Goal: Task Accomplishment & Management: Use online tool/utility

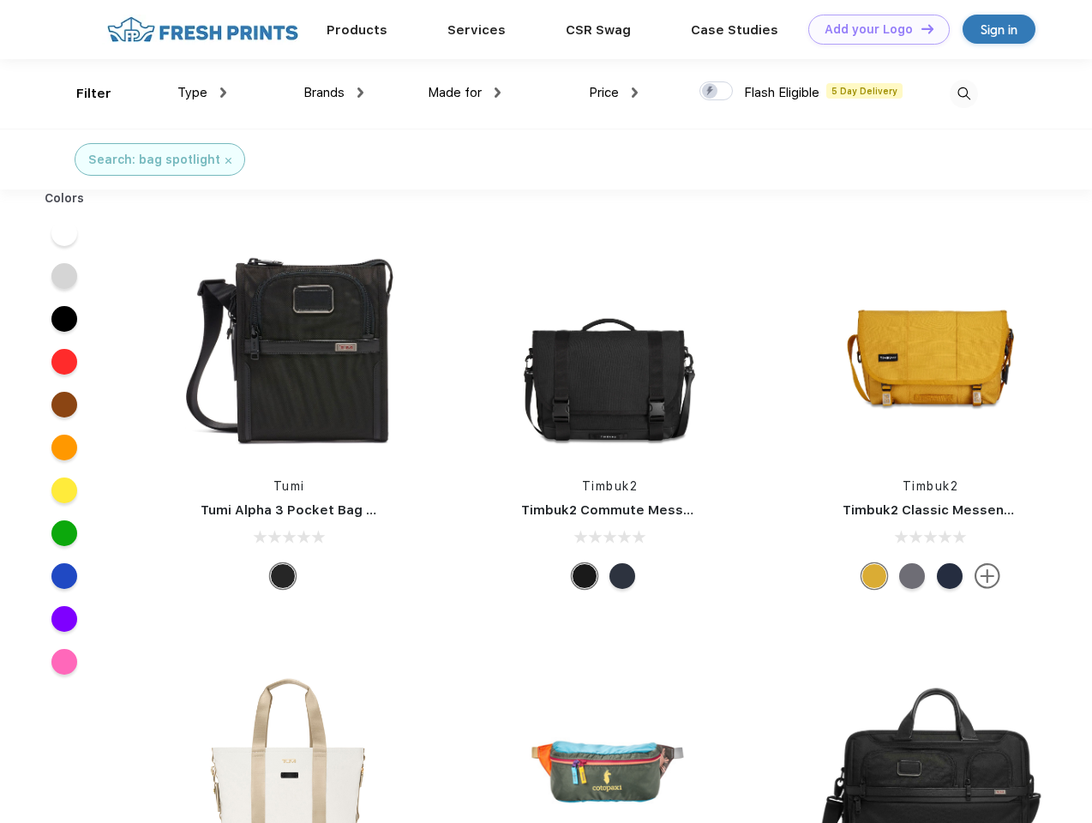
click at [872, 29] on link "Add your Logo Design Tool" at bounding box center [878, 30] width 141 height 30
click at [0, 0] on div "Design Tool" at bounding box center [0, 0] width 0 height 0
click at [920, 28] on link "Add your Logo Design Tool" at bounding box center [878, 30] width 141 height 30
click at [82, 93] on div "Filter" at bounding box center [93, 94] width 35 height 20
click at [202, 93] on span "Type" at bounding box center [192, 92] width 30 height 15
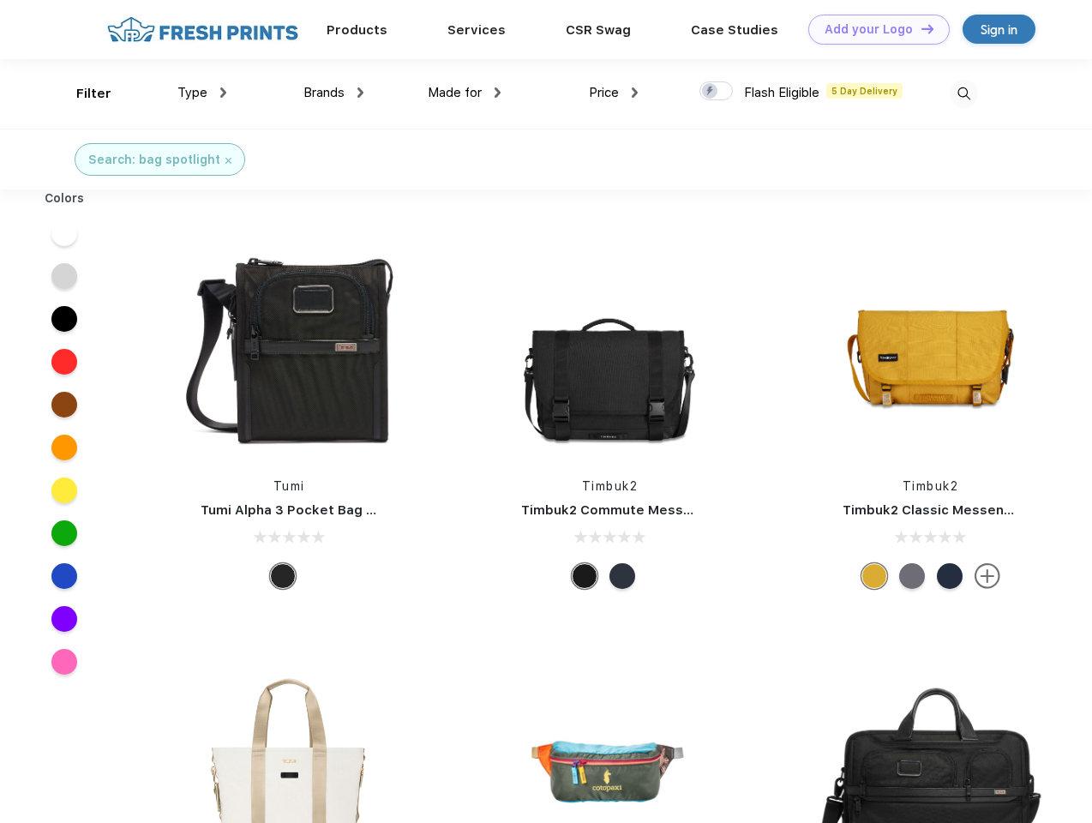
click at [333, 93] on span "Brands" at bounding box center [323, 92] width 41 height 15
click at [464, 93] on span "Made for" at bounding box center [455, 92] width 54 height 15
click at [614, 93] on span "Price" at bounding box center [604, 92] width 30 height 15
click at [716, 92] on div at bounding box center [715, 90] width 33 height 19
click at [710, 92] on input "checkbox" at bounding box center [704, 86] width 11 height 11
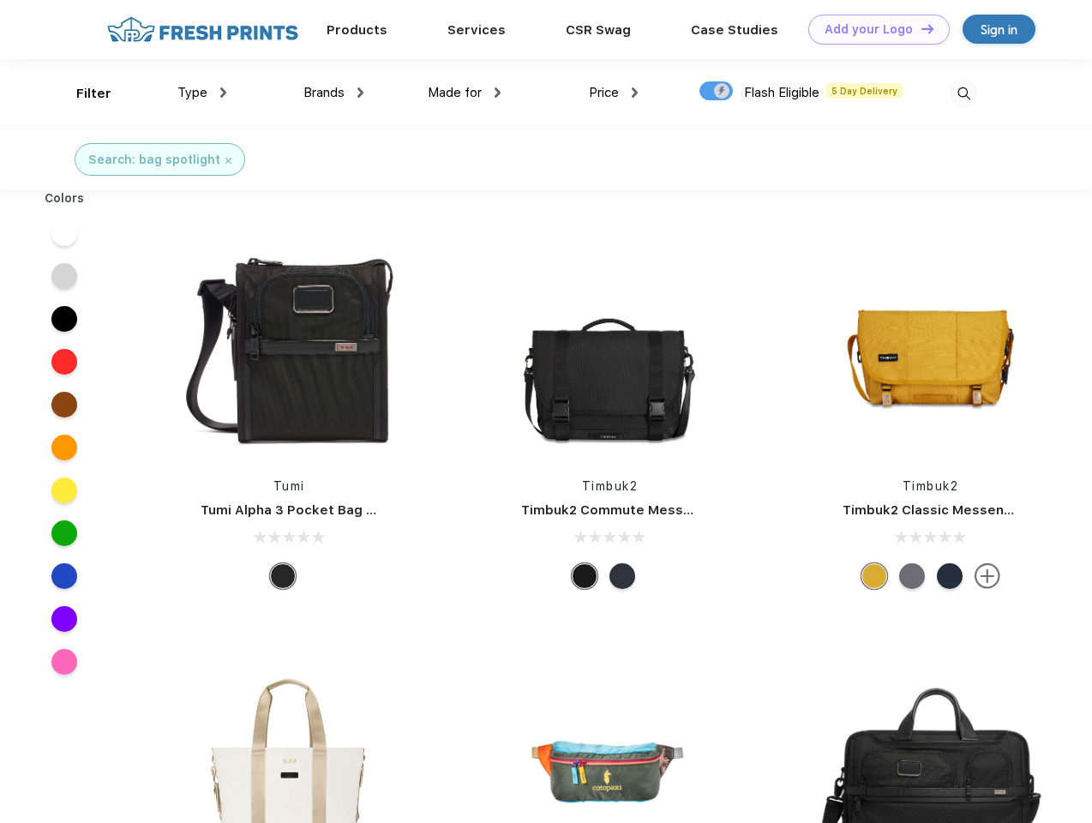
click at [963, 93] on img at bounding box center [964, 94] width 28 height 28
